Goal: Transaction & Acquisition: Book appointment/travel/reservation

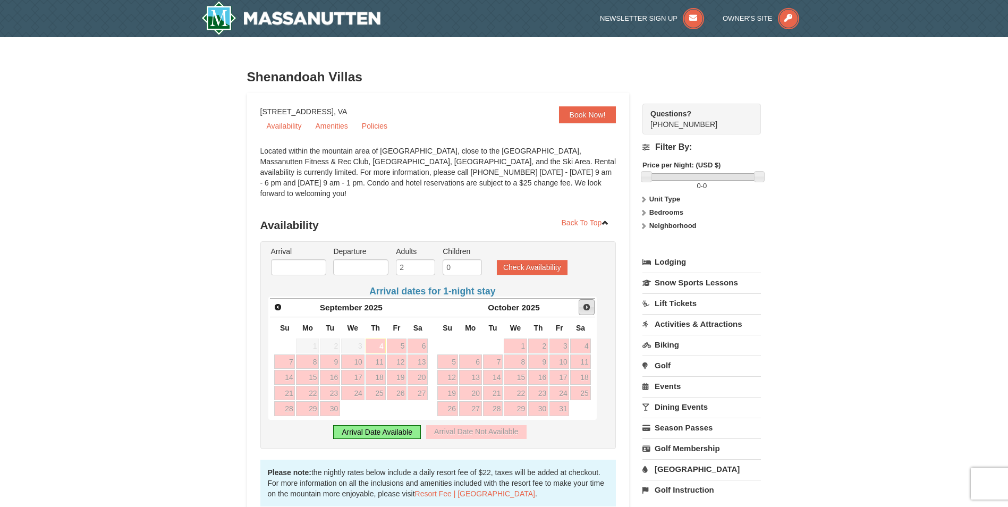
click at [587, 303] on span "Next" at bounding box center [586, 307] width 9 height 9
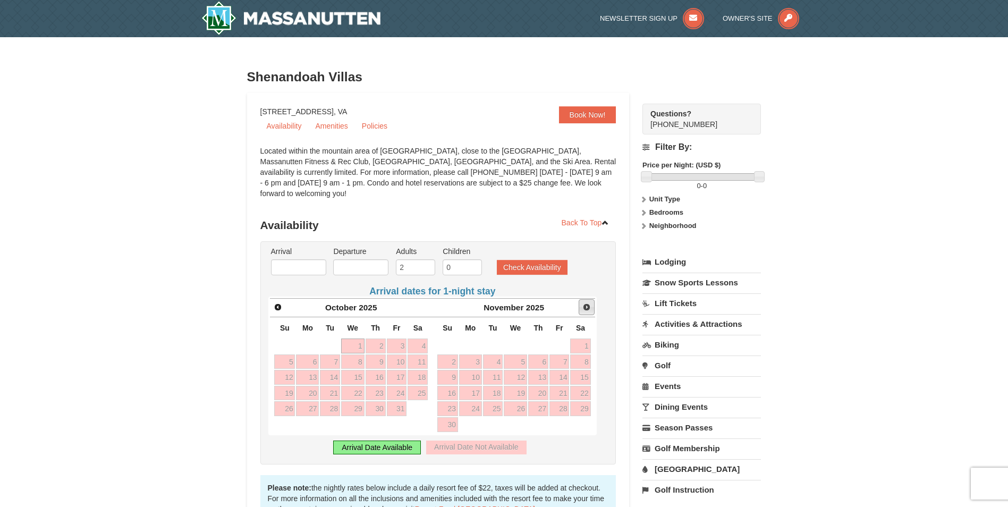
click at [587, 303] on span "Next" at bounding box center [586, 307] width 9 height 9
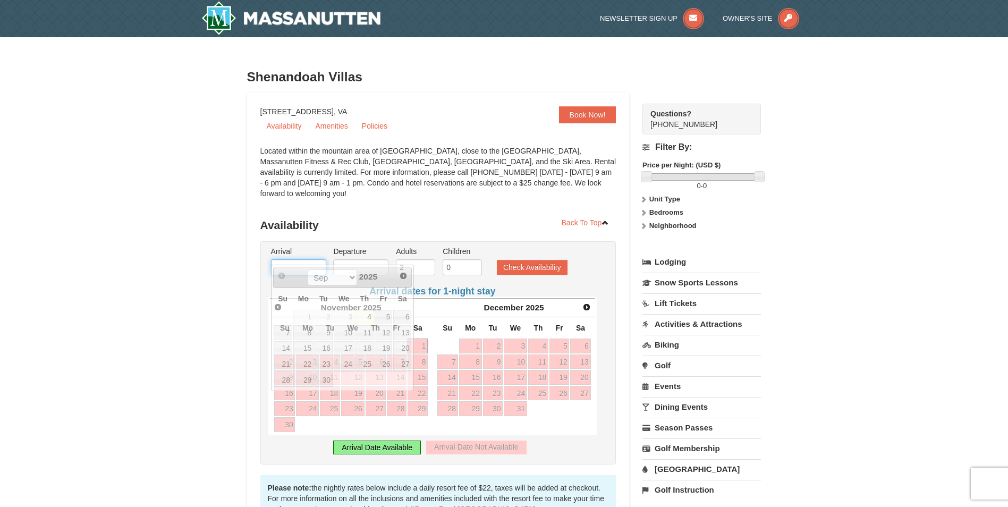
click at [298, 259] on input "text" at bounding box center [298, 267] width 55 height 16
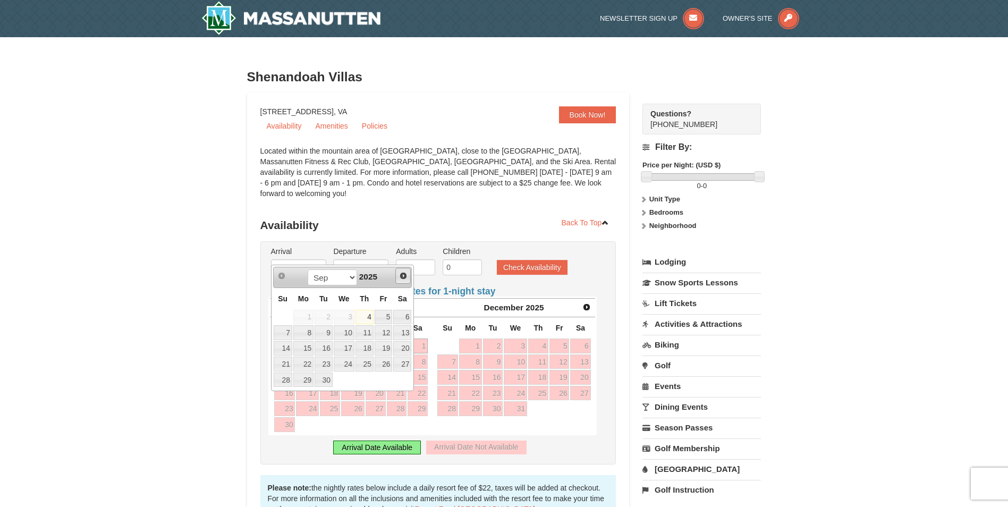
click at [403, 275] on span "Next" at bounding box center [403, 276] width 9 height 9
click at [404, 275] on span "Next" at bounding box center [403, 276] width 9 height 9
click at [403, 275] on span "Next" at bounding box center [403, 276] width 9 height 9
click at [324, 378] on link "30" at bounding box center [324, 379] width 18 height 15
type input "[DATE]"
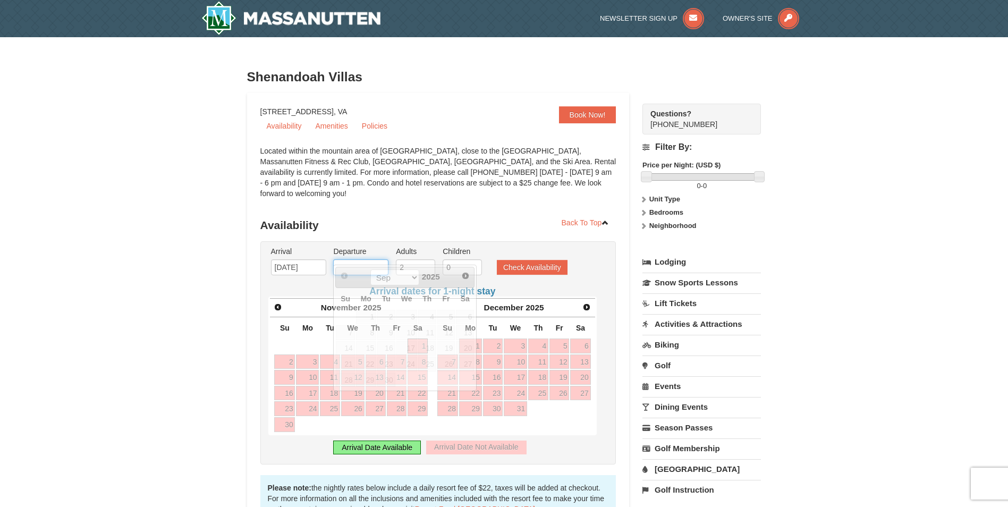
click at [349, 259] on input "text" at bounding box center [360, 267] width 55 height 16
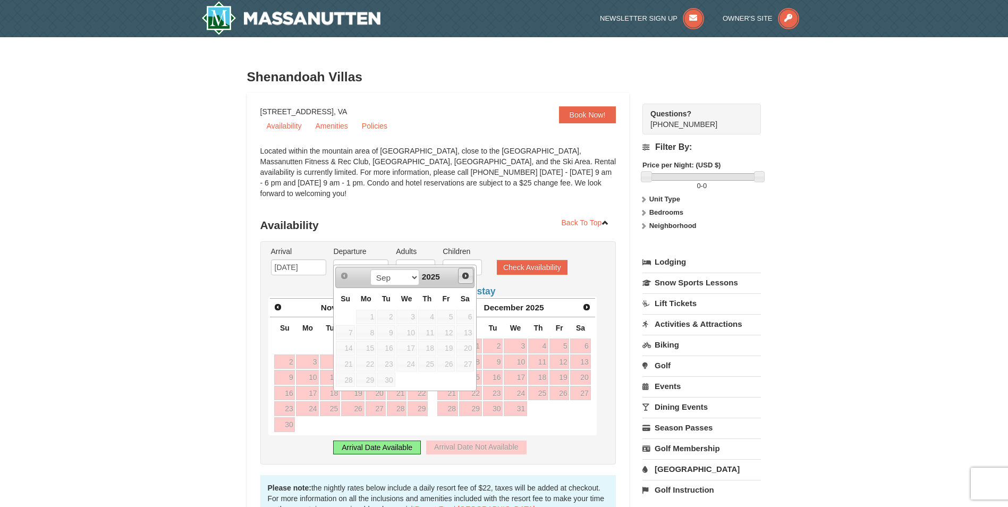
click at [466, 274] on span "Next" at bounding box center [465, 276] width 9 height 9
click at [468, 274] on span "Next" at bounding box center [465, 276] width 9 height 9
click at [467, 274] on span "Next" at bounding box center [465, 276] width 9 height 9
click at [468, 274] on span "Next" at bounding box center [465, 276] width 9 height 9
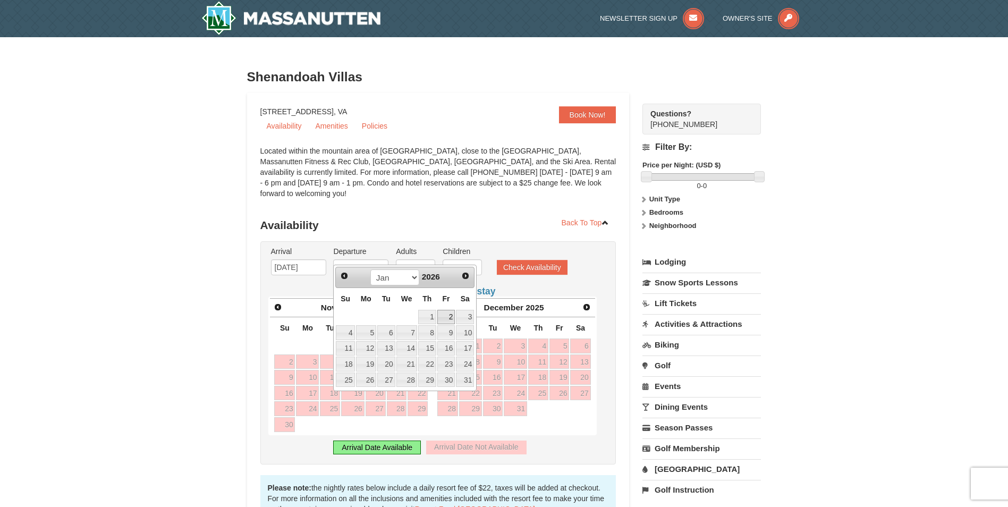
click at [448, 317] on link "2" at bounding box center [446, 317] width 18 height 15
type input "[DATE]"
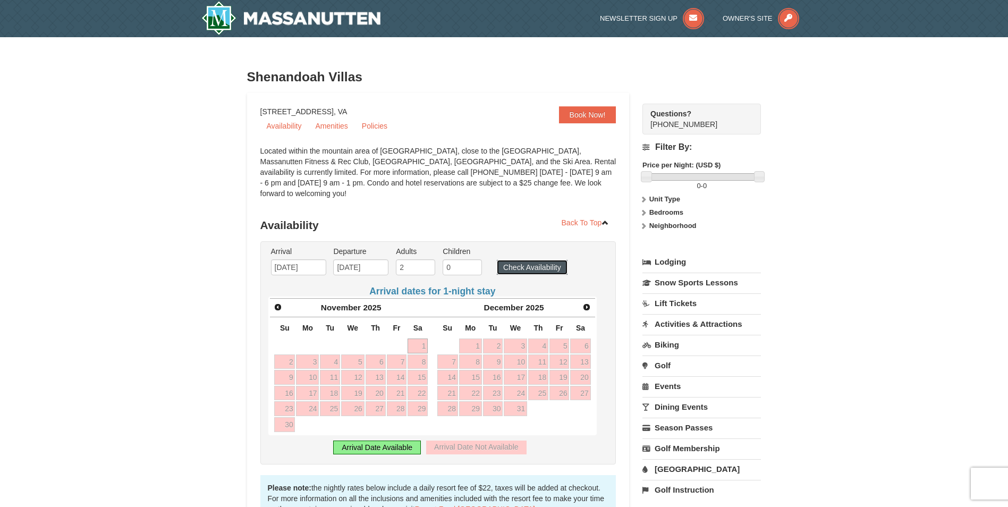
click at [523, 260] on button "Check Availability" at bounding box center [532, 267] width 71 height 15
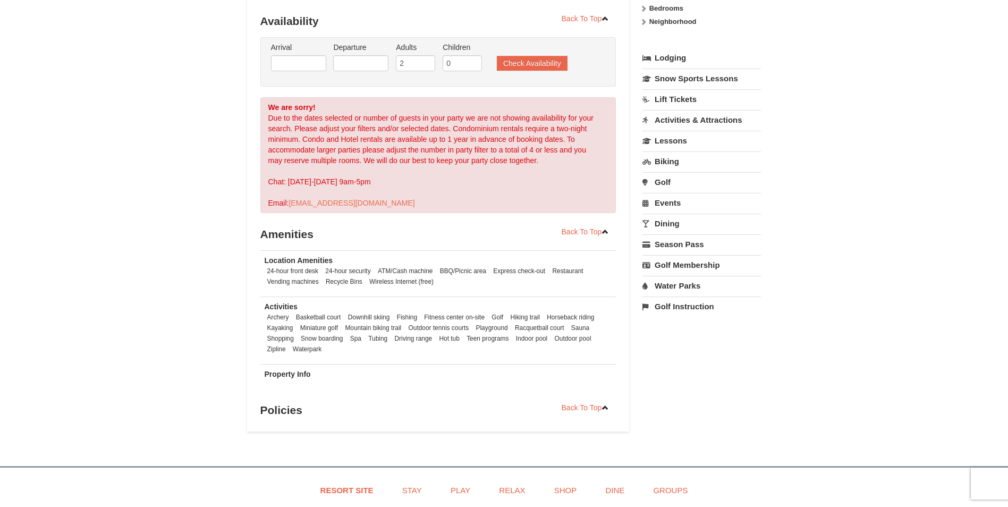
select select "9"
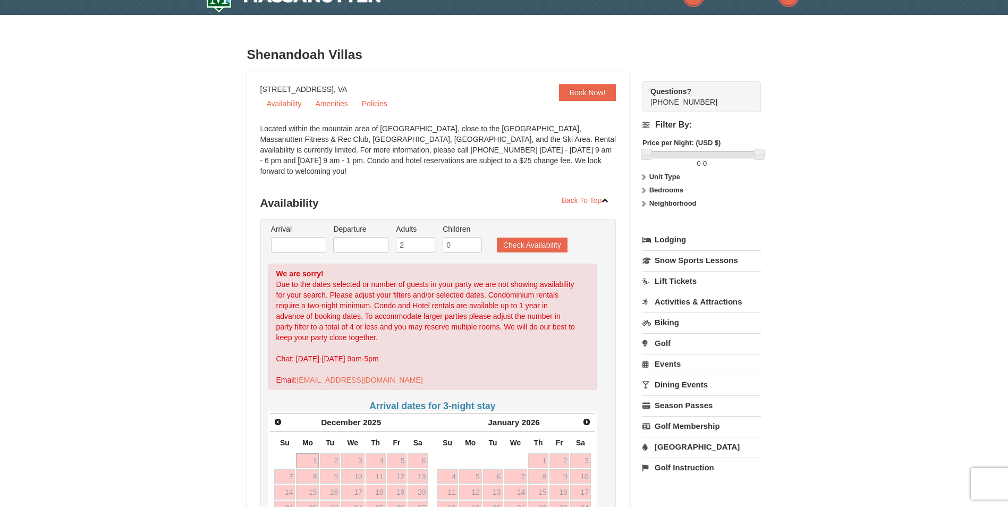
scroll to position [11, 0]
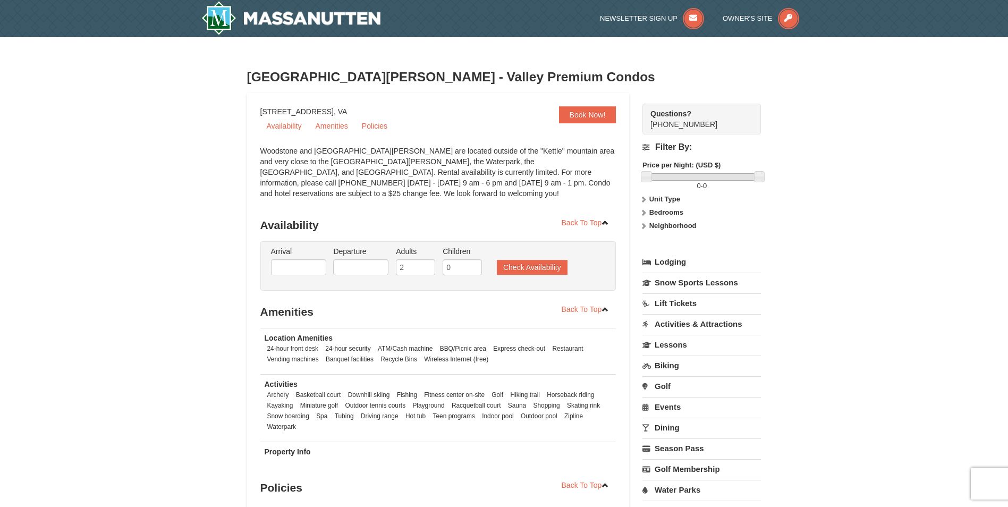
select select "9"
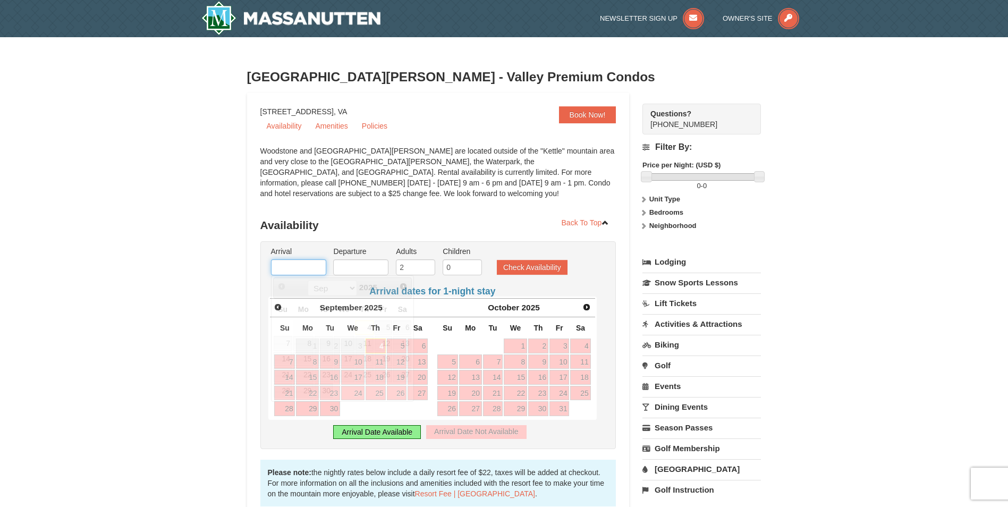
click at [287, 268] on input "text" at bounding box center [298, 267] width 55 height 16
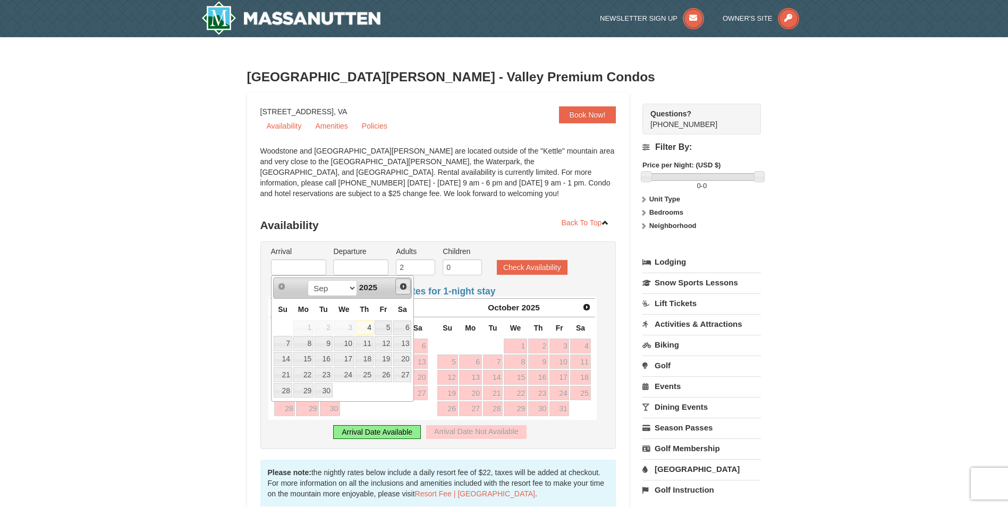
click at [402, 284] on span "Next" at bounding box center [403, 286] width 9 height 9
click at [326, 387] on link "30" at bounding box center [324, 390] width 18 height 15
type input "[DATE]"
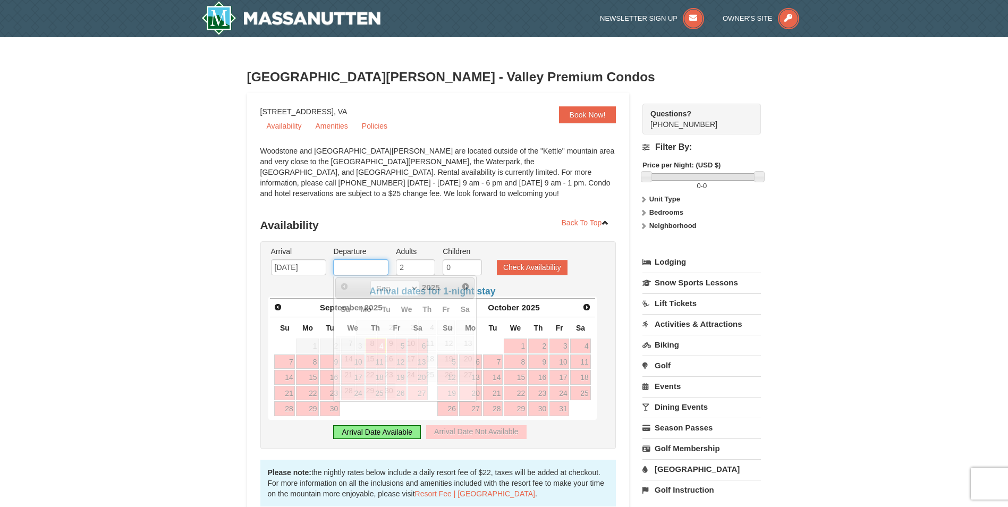
click at [364, 268] on input "text" at bounding box center [360, 267] width 55 height 16
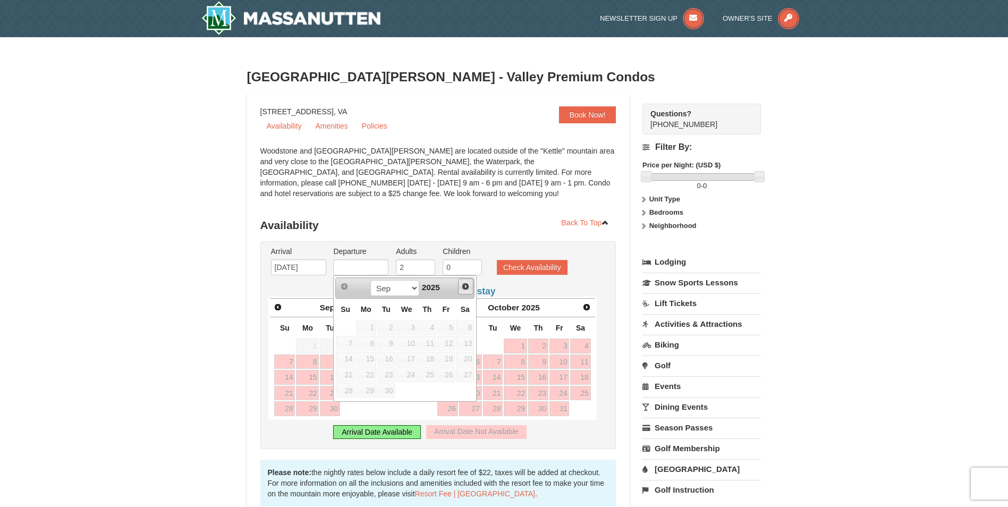
click at [466, 286] on span "Next" at bounding box center [465, 286] width 9 height 9
click at [464, 286] on span "Next" at bounding box center [465, 286] width 9 height 9
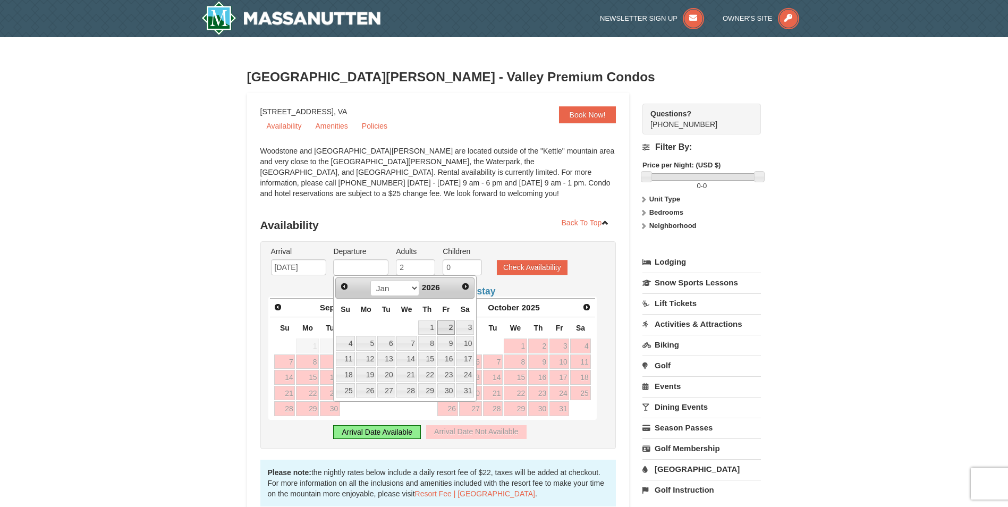
click at [449, 328] on link "2" at bounding box center [446, 327] width 18 height 15
type input "[DATE]"
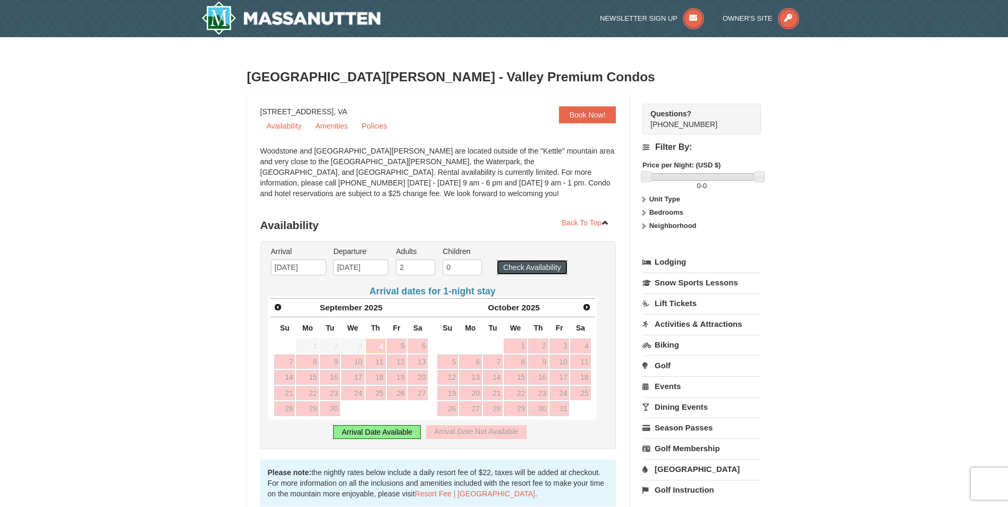
click at [527, 265] on button "Check Availability" at bounding box center [532, 267] width 71 height 15
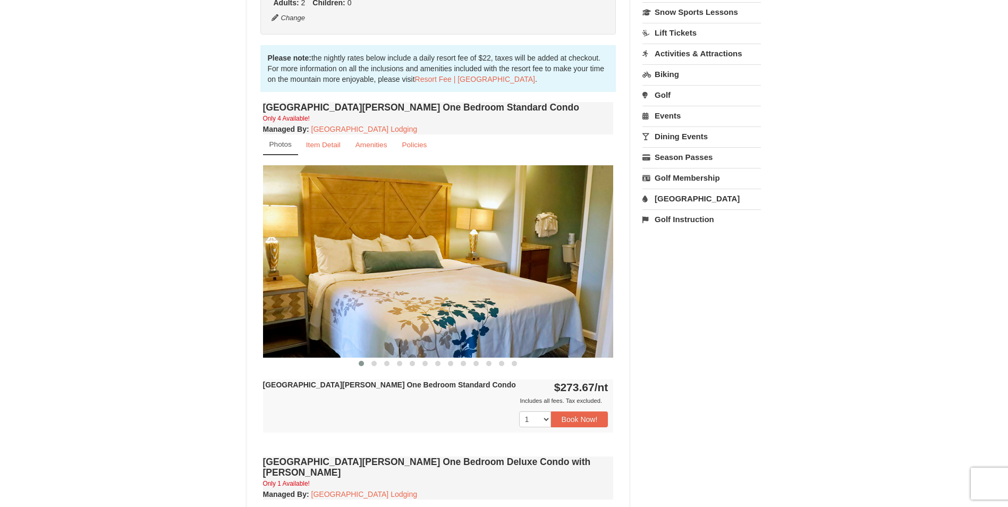
scroll to position [281, 0]
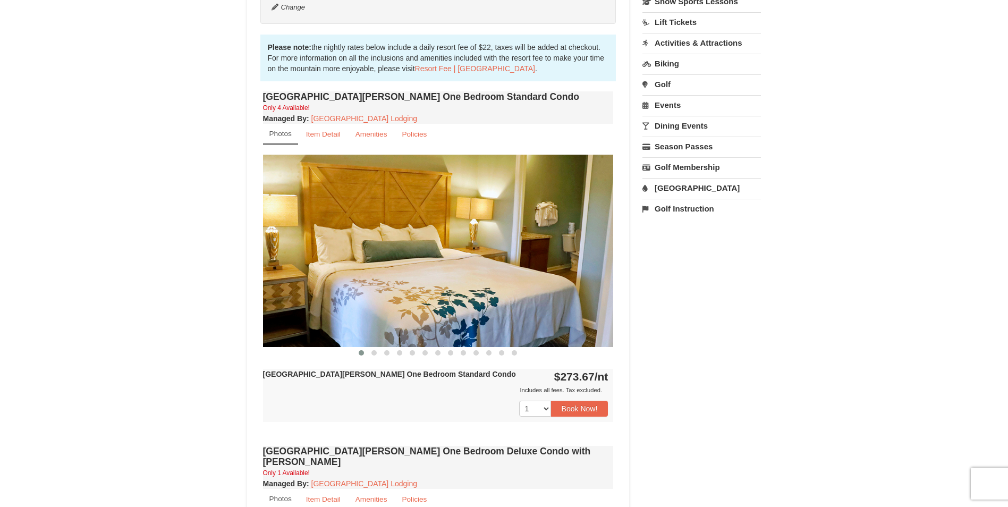
click at [1005, 140] on div "× Woodstone Meadows - Valley Premium Condos Book from $274.00! 1822 Resort Driv…" at bounding box center [504, 406] width 1008 height 1300
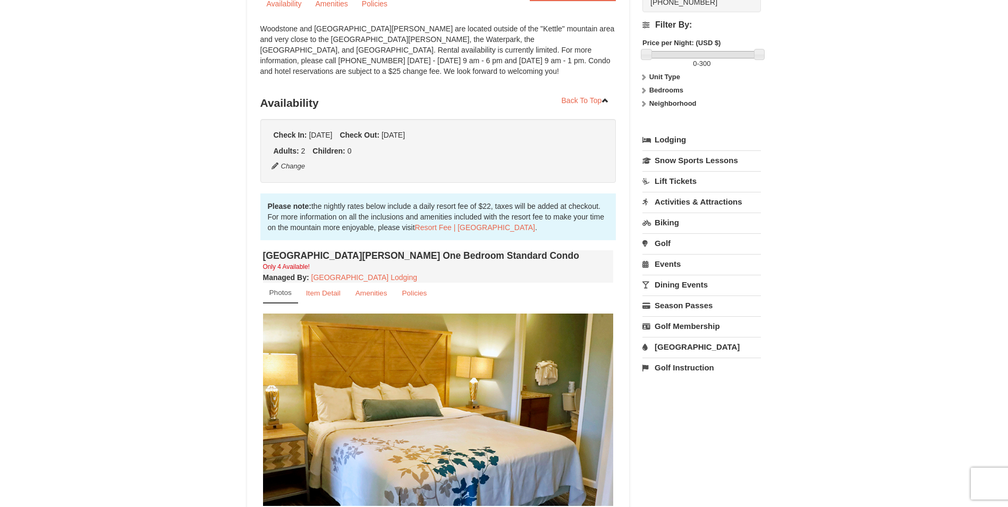
scroll to position [0, 0]
